Goal: Information Seeking & Learning: Understand process/instructions

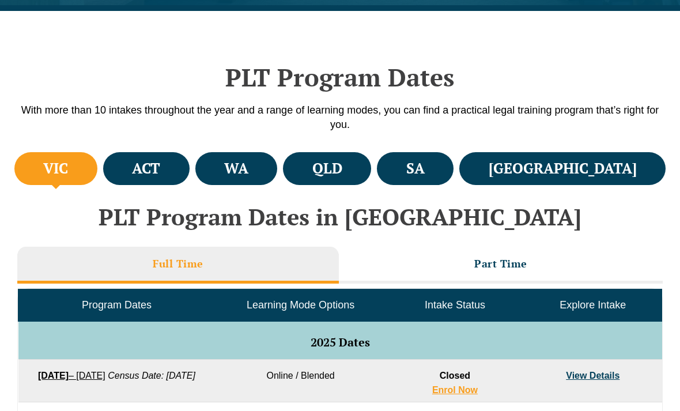
scroll to position [338, 0]
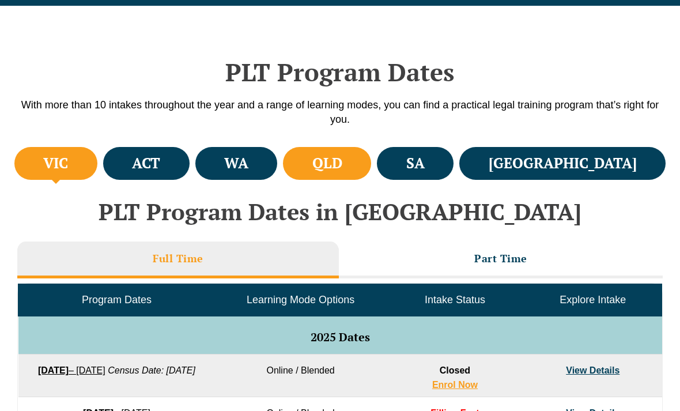
click at [342, 165] on h4 "QLD" at bounding box center [327, 163] width 30 height 19
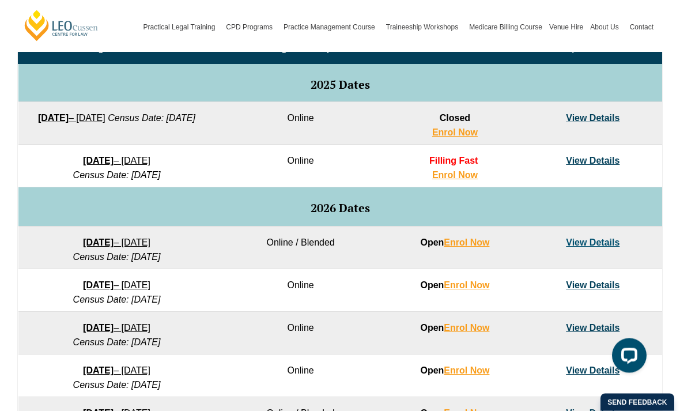
scroll to position [590, 0]
click at [592, 119] on link "View Details" at bounding box center [593, 118] width 54 height 10
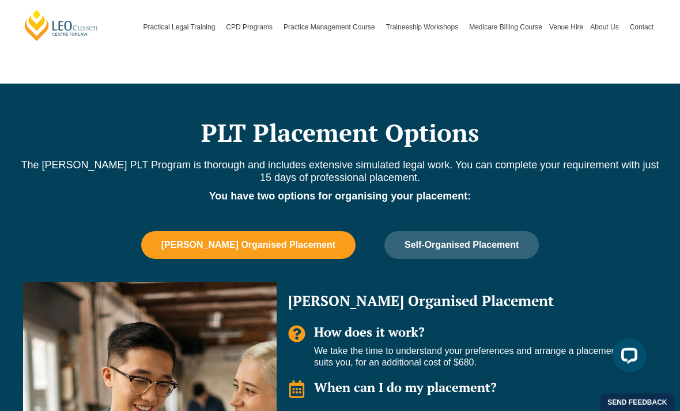
scroll to position [644, 0]
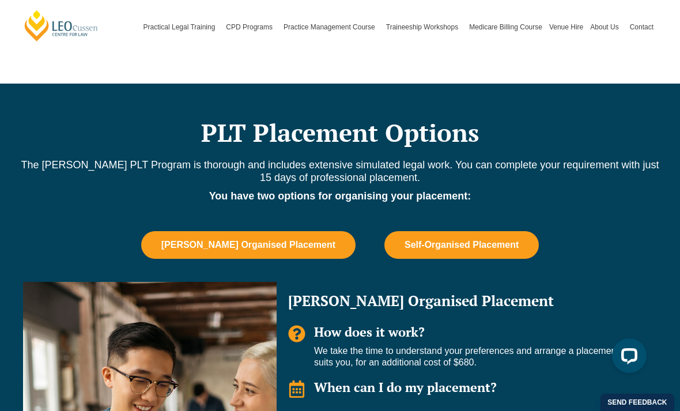
click at [467, 241] on span "Self-Organised Placement" at bounding box center [462, 245] width 114 height 10
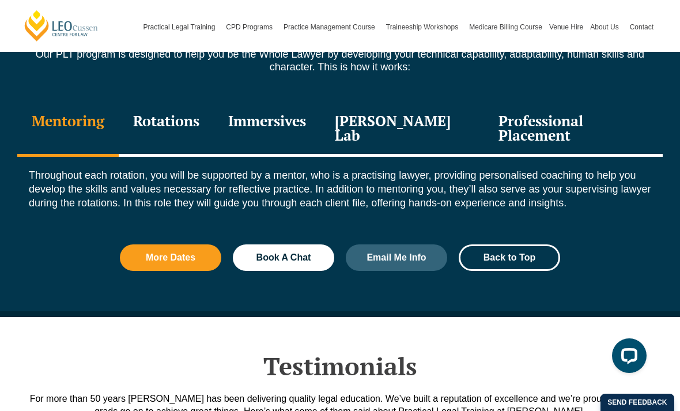
scroll to position [1313, 0]
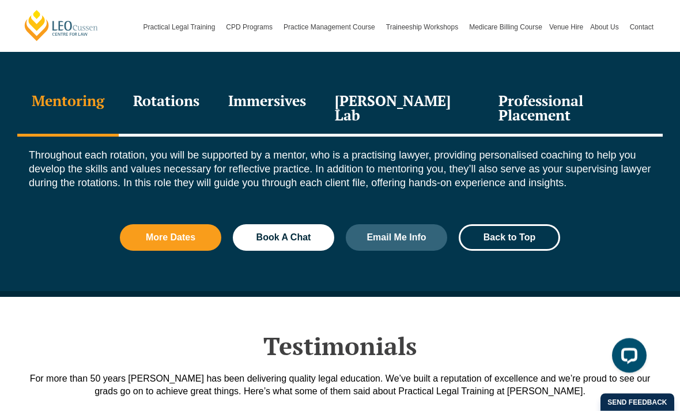
click at [571, 94] on div "Professional Placement" at bounding box center [573, 109] width 179 height 55
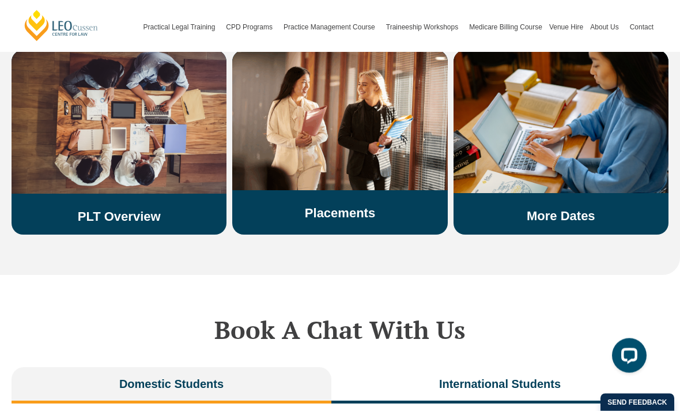
scroll to position [2123, 0]
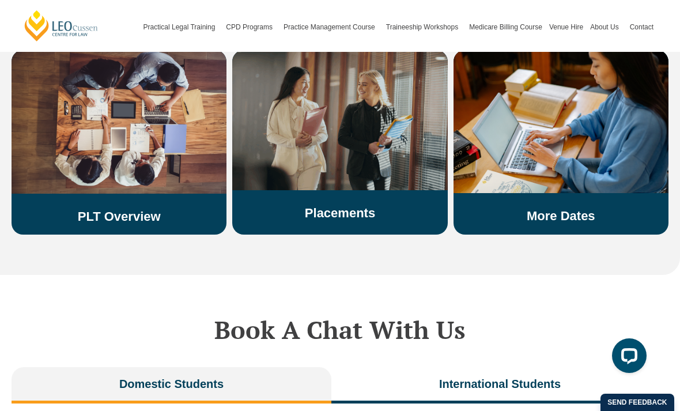
click at [382, 191] on div "Placements" at bounding box center [339, 140] width 215 height 180
click at [338, 206] on link "Placements" at bounding box center [340, 213] width 70 height 14
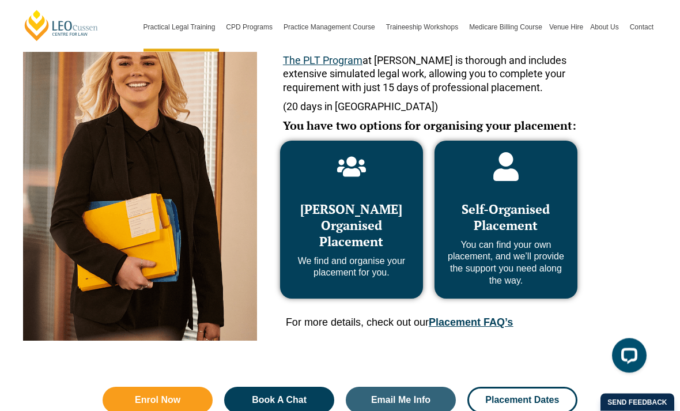
scroll to position [556, 0]
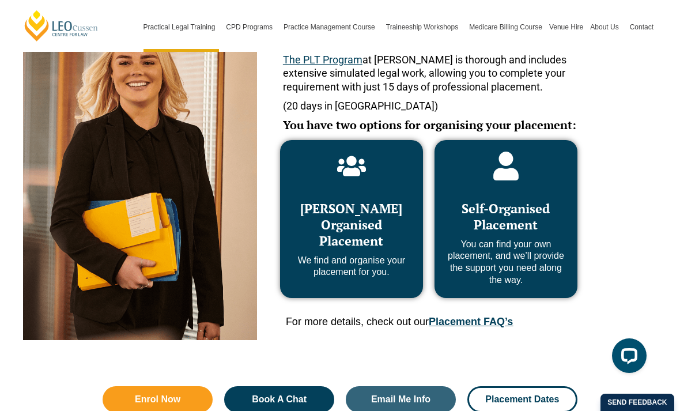
click at [530, 235] on div "Self-Organised Placement You can find your own placement, and we’ll provide the…" at bounding box center [506, 237] width 120 height 97
click at [522, 231] on span "Self-Organised Placement" at bounding box center [506, 216] width 88 height 33
click at [477, 321] on link "Placement FAQ’s" at bounding box center [471, 322] width 84 height 12
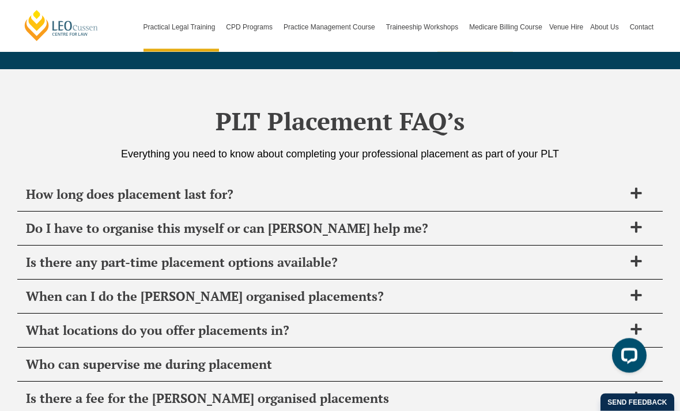
scroll to position [3997, 0]
click at [124, 186] on span "How long does placement last for?" at bounding box center [325, 194] width 598 height 16
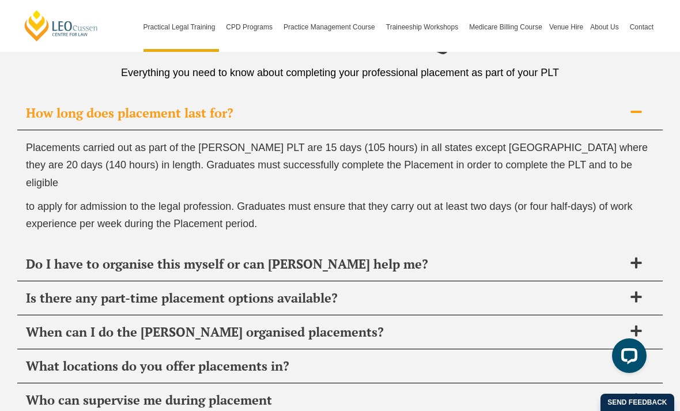
scroll to position [4090, 0]
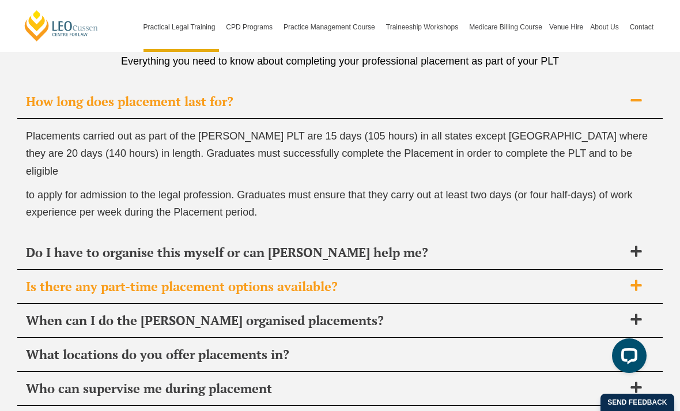
click at [103, 278] on span "Is there any part-time placement options available?" at bounding box center [325, 286] width 598 height 16
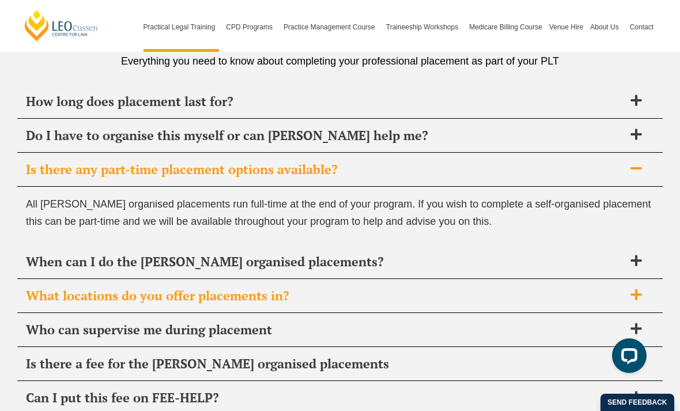
click at [108, 288] on span "What locations do you offer placements in?" at bounding box center [325, 296] width 598 height 16
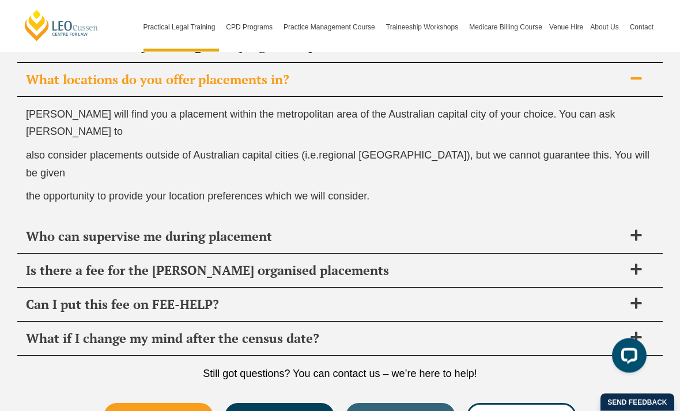
scroll to position [4248, 0]
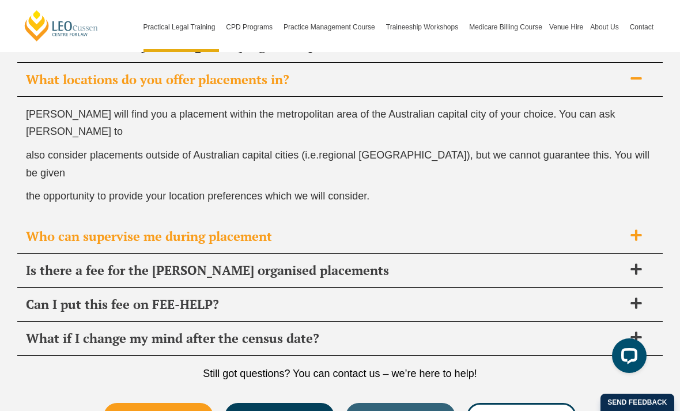
click at [117, 228] on span "Who can supervise me during placement" at bounding box center [325, 236] width 598 height 16
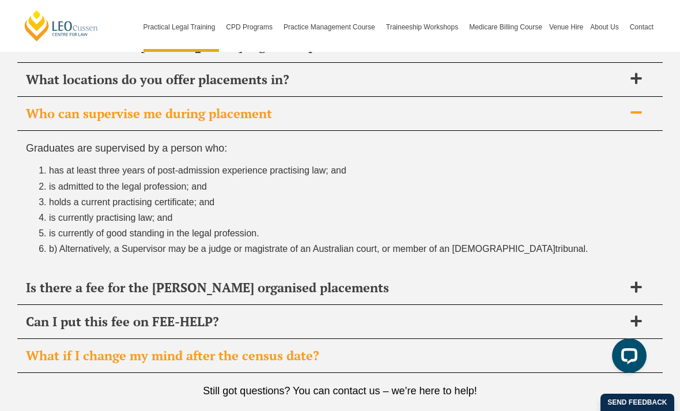
click at [105, 348] on span "What if I change my mind after the census date?" at bounding box center [325, 356] width 598 height 16
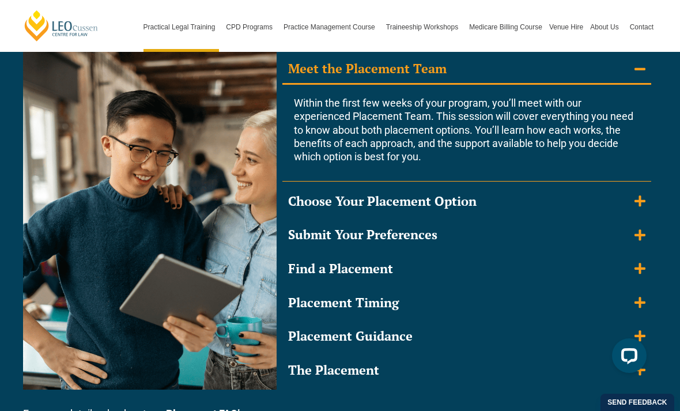
scroll to position [1082, 0]
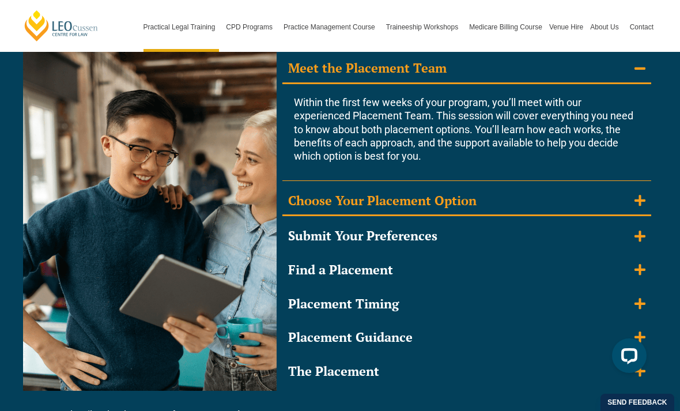
click at [636, 194] on icon "Accordion. Open links with Enter or Space, close with Escape, and navigate with…" at bounding box center [640, 200] width 11 height 13
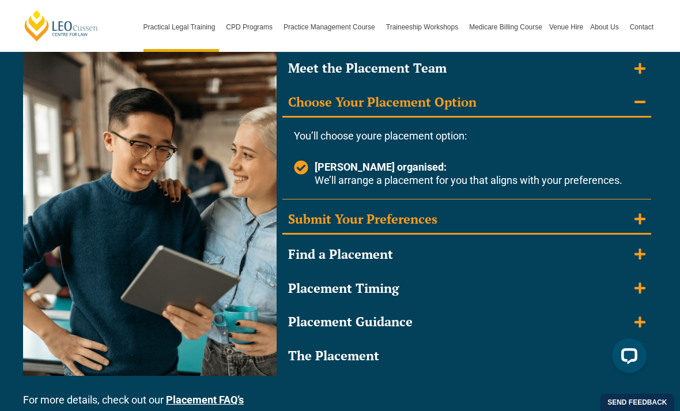
click at [639, 214] on icon "Accordion. Open links with Enter or Space, close with Escape, and navigate with…" at bounding box center [640, 218] width 11 height 11
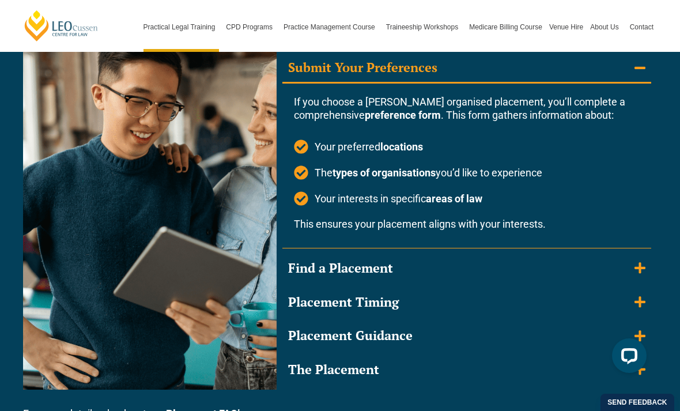
scroll to position [1160, 0]
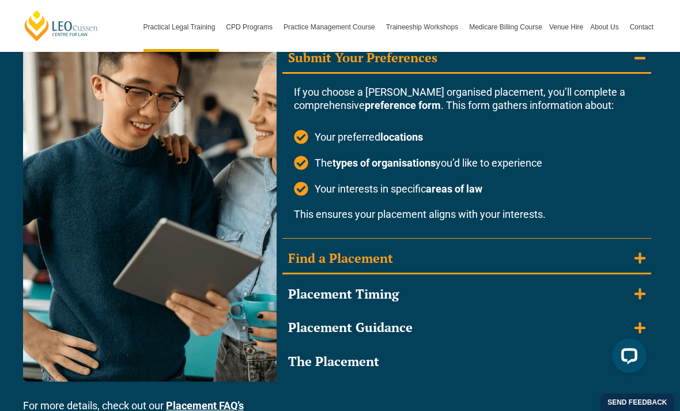
click at [637, 252] on icon "Accordion. Open links with Enter or Space, close with Escape, and navigate with…" at bounding box center [640, 258] width 11 height 13
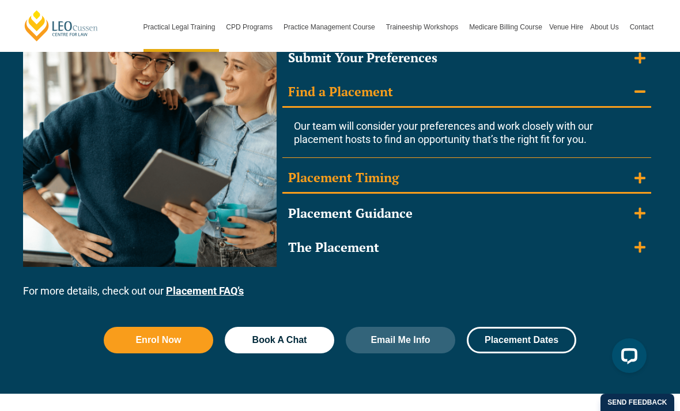
click at [633, 169] on summary "Placement Timing" at bounding box center [466, 179] width 369 height 30
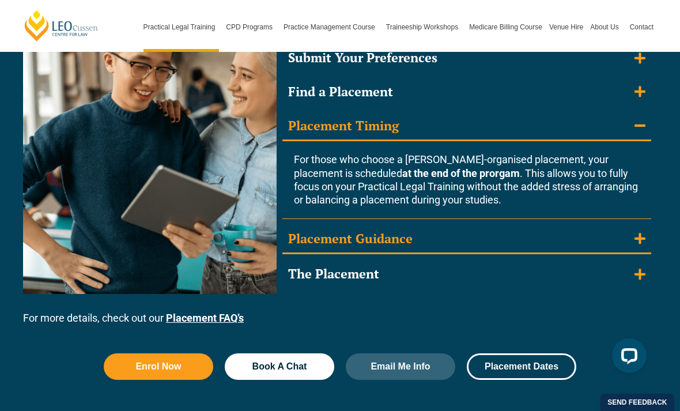
click at [512, 225] on summary "Placement Guidance" at bounding box center [466, 240] width 369 height 30
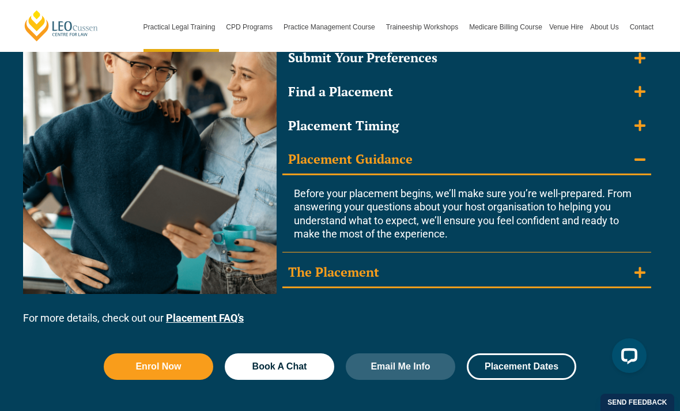
click at [390, 277] on summary "The Placement" at bounding box center [466, 273] width 369 height 30
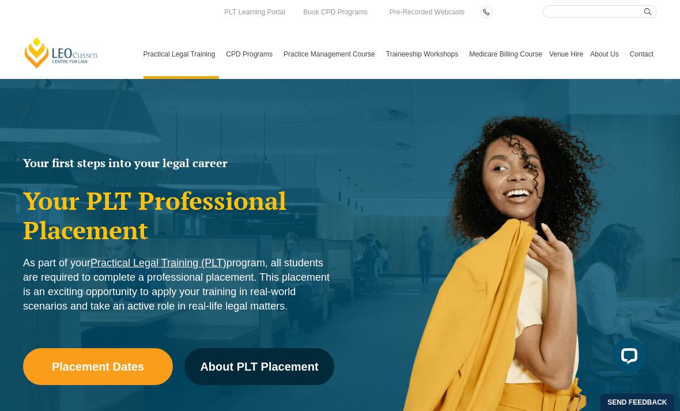
scroll to position [0, 0]
